Goal: Task Accomplishment & Management: Use online tool/utility

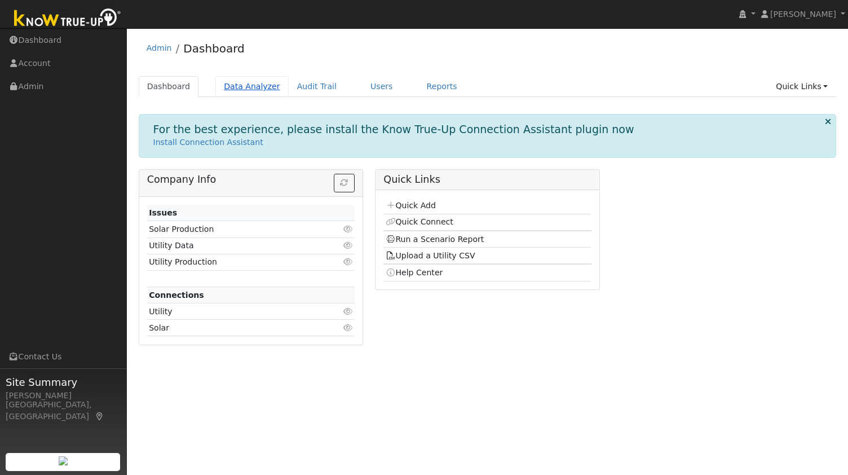
click at [244, 95] on link "Data Analyzer" at bounding box center [252, 86] width 73 height 21
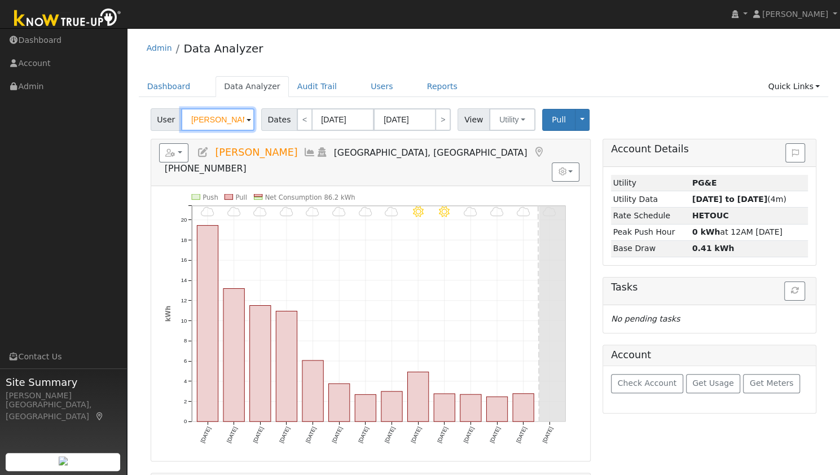
click at [230, 119] on input "[PERSON_NAME]" at bounding box center [217, 119] width 73 height 23
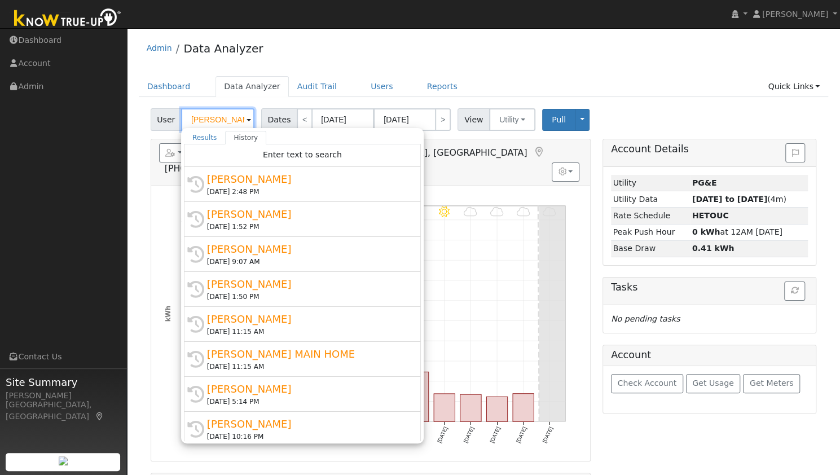
paste input "m"
click at [230, 119] on input "[PERSON_NAME]" at bounding box center [217, 119] width 73 height 23
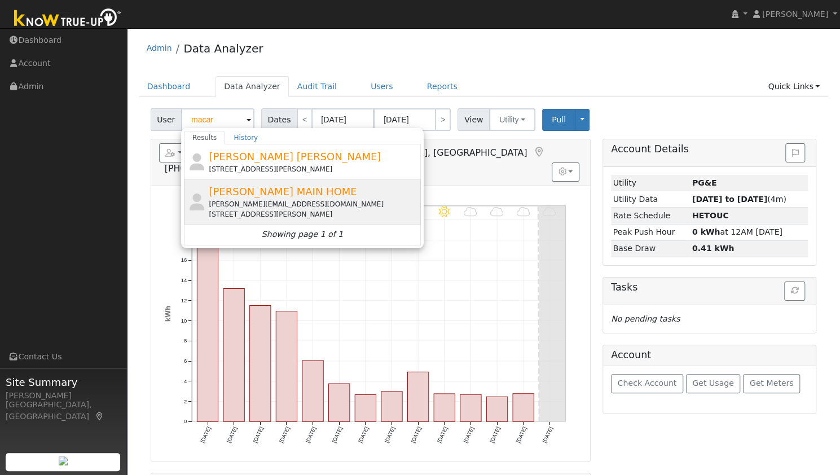
click at [282, 203] on div "[PERSON_NAME][EMAIL_ADDRESS][DOMAIN_NAME]" at bounding box center [313, 204] width 209 height 10
type input "[PERSON_NAME] MAIN HOME"
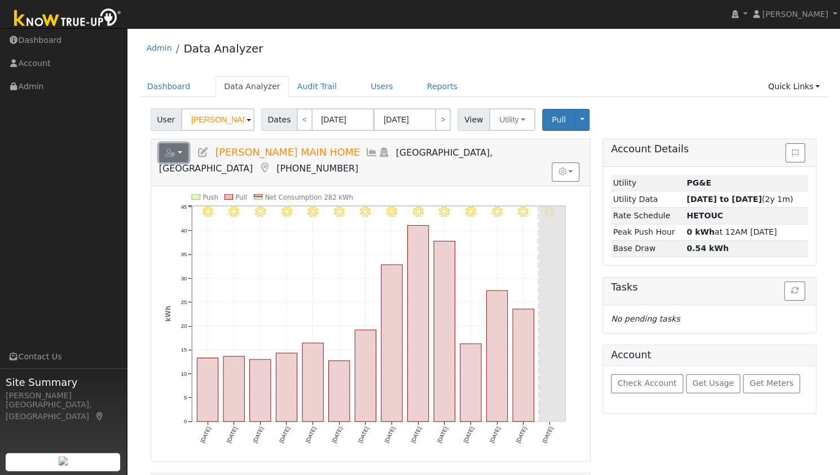
click at [184, 148] on button "button" at bounding box center [174, 152] width 30 height 19
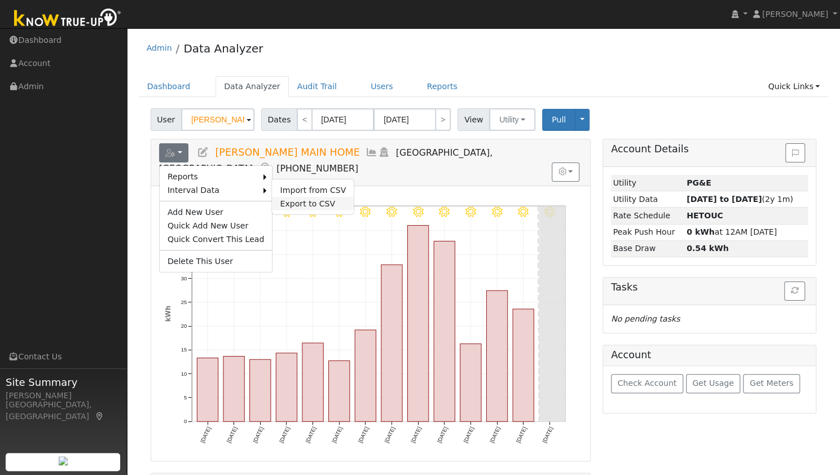
click at [289, 201] on link "Export to CSV" at bounding box center [313, 204] width 82 height 14
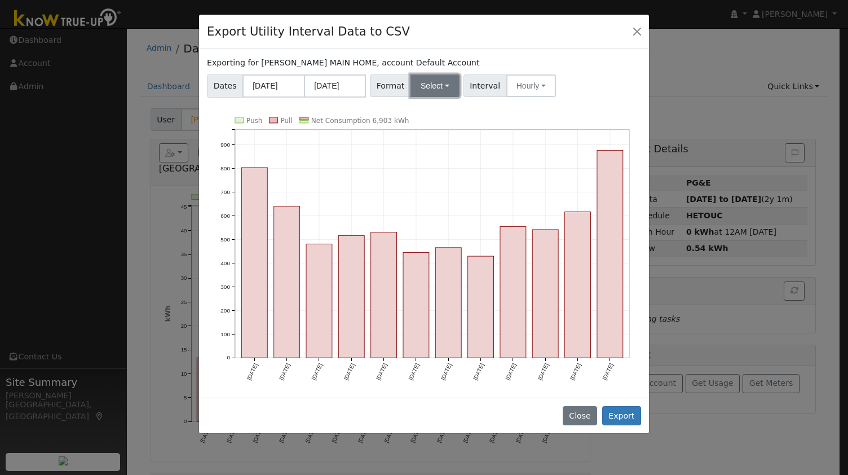
click at [433, 84] on button "Select" at bounding box center [435, 85] width 49 height 23
click at [424, 214] on link "OpenSolar" at bounding box center [447, 214] width 81 height 16
click at [617, 414] on button "Export" at bounding box center [622, 415] width 39 height 19
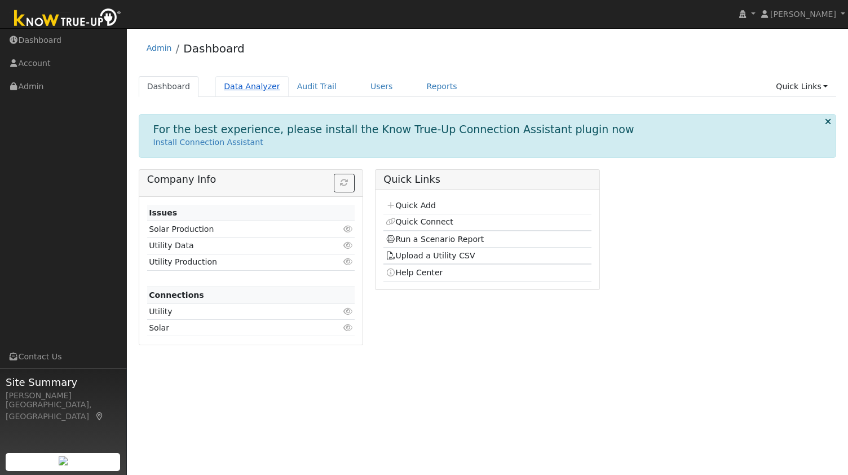
click at [245, 89] on link "Data Analyzer" at bounding box center [252, 86] width 73 height 21
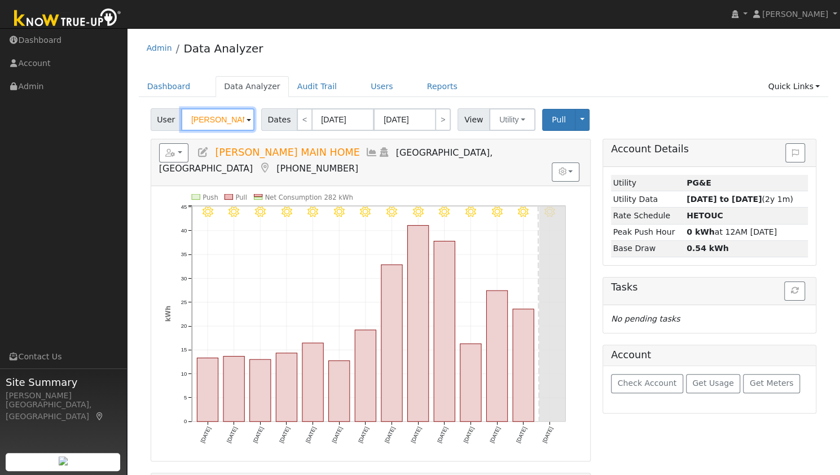
click at [223, 112] on input "Ron MacArthur MAIN HOME" at bounding box center [217, 119] width 73 height 23
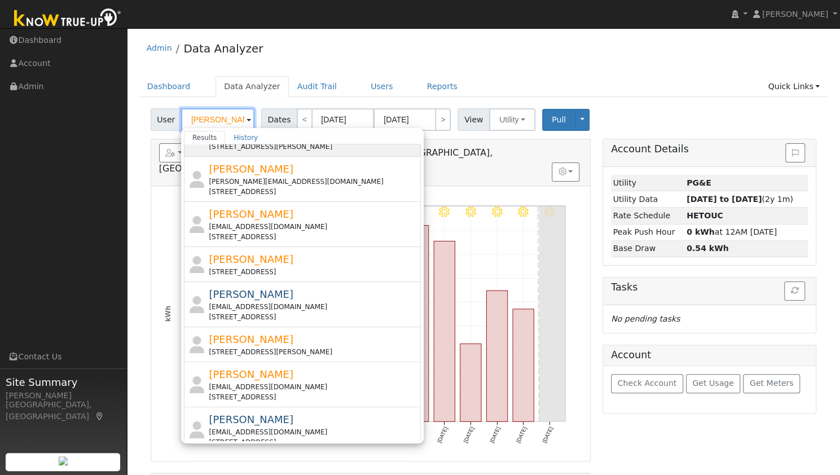
scroll to position [142, 0]
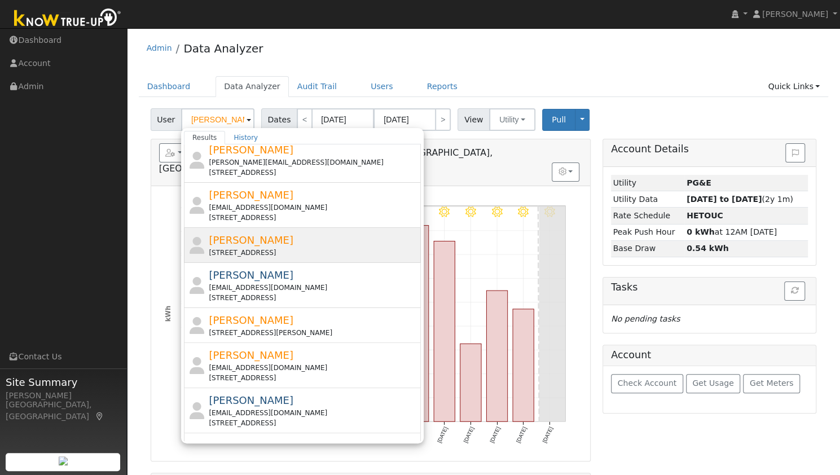
click at [282, 250] on div "1367 Encore Drive, Fairfield, CA 94534" at bounding box center [313, 253] width 209 height 10
type input "John Gatdula"
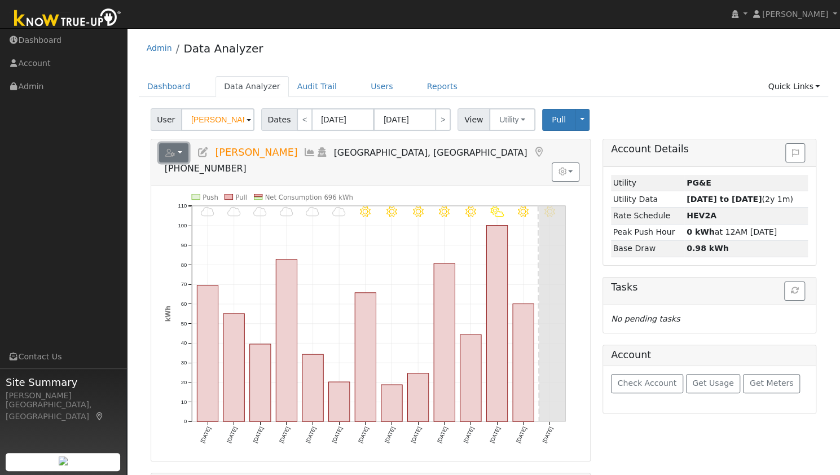
click at [182, 155] on button "button" at bounding box center [174, 152] width 30 height 19
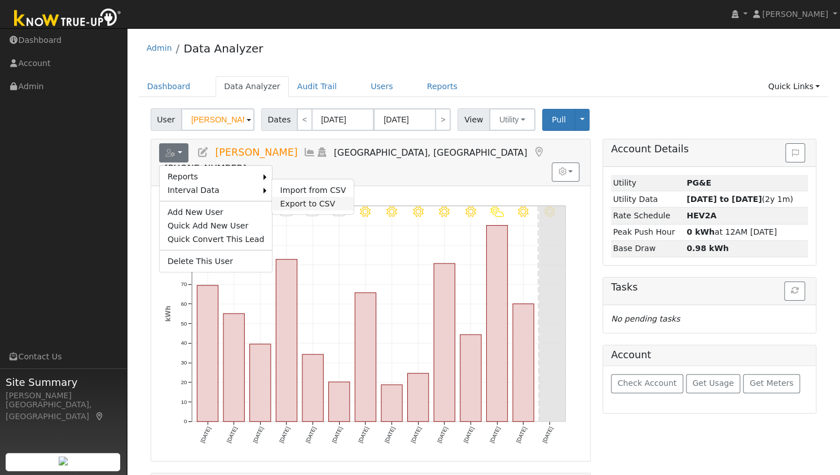
click at [276, 201] on link "Export to CSV" at bounding box center [313, 204] width 82 height 14
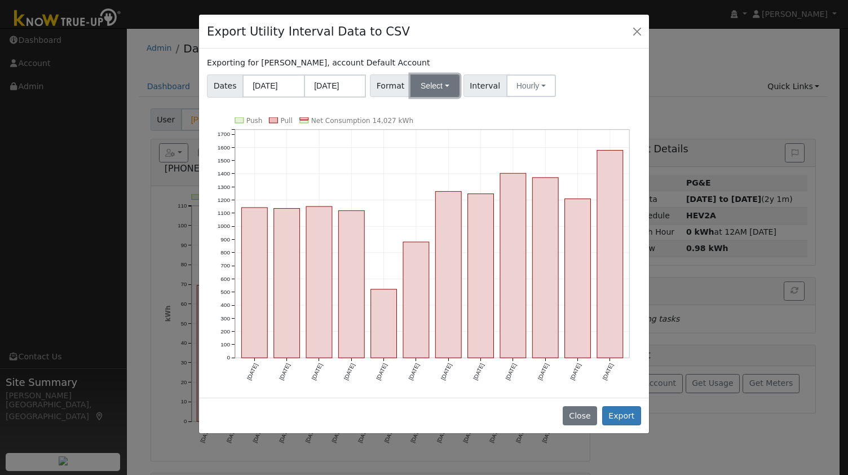
click at [424, 83] on button "Select" at bounding box center [435, 85] width 49 height 23
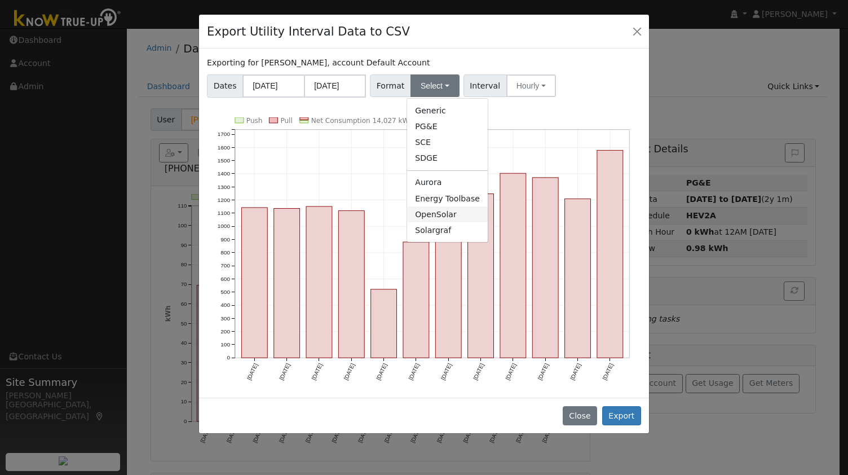
click at [419, 214] on link "OpenSolar" at bounding box center [447, 214] width 81 height 16
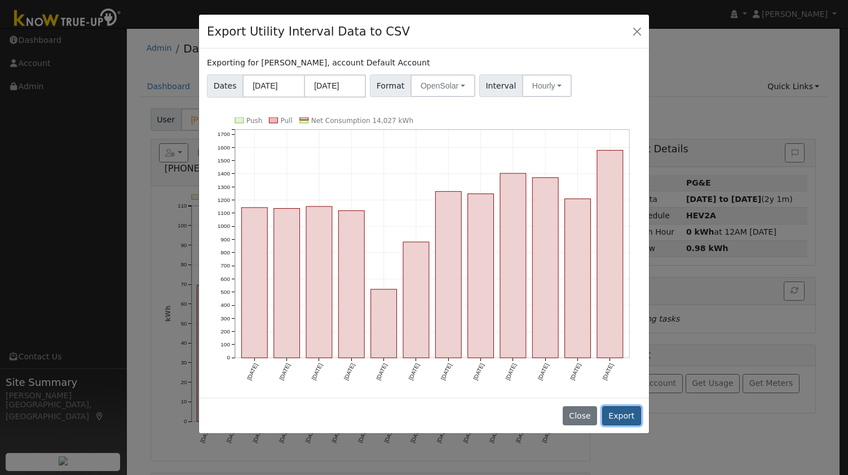
click at [623, 413] on button "Export" at bounding box center [622, 415] width 39 height 19
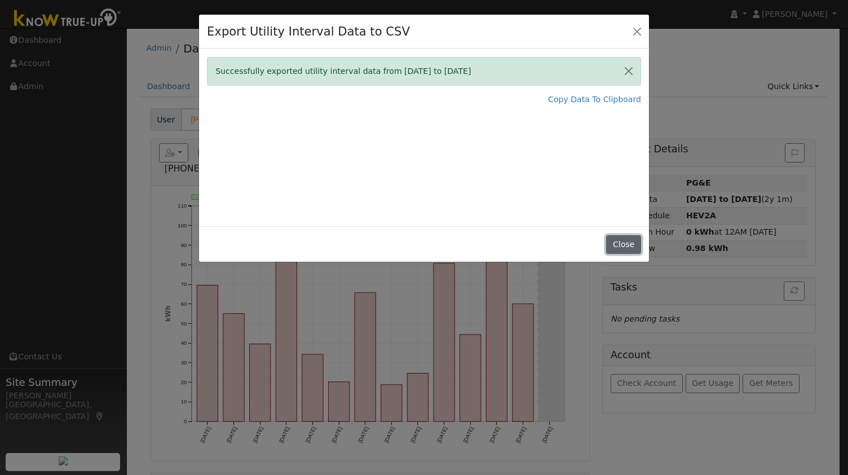
click at [623, 243] on button "Close" at bounding box center [623, 244] width 34 height 19
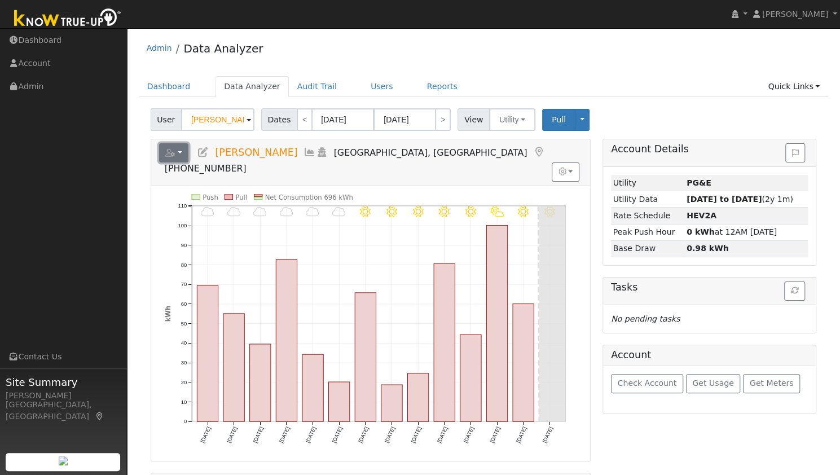
click at [185, 147] on button "button" at bounding box center [174, 152] width 30 height 19
